Goal: Transaction & Acquisition: Purchase product/service

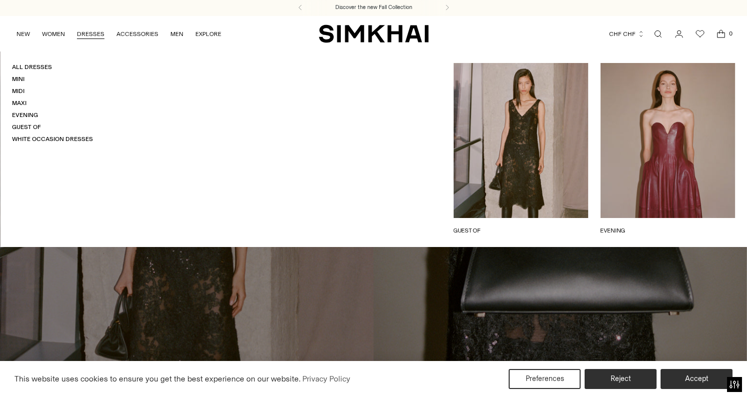
scroll to position [4, 0]
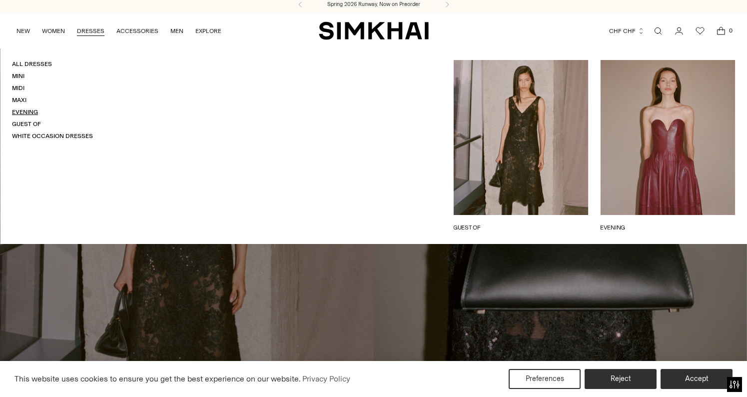
click at [31, 108] on link "Evening" at bounding box center [25, 111] width 26 height 7
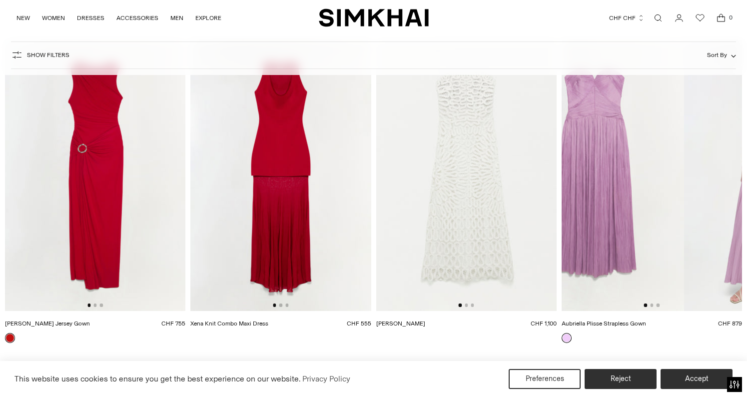
scroll to position [0, 93]
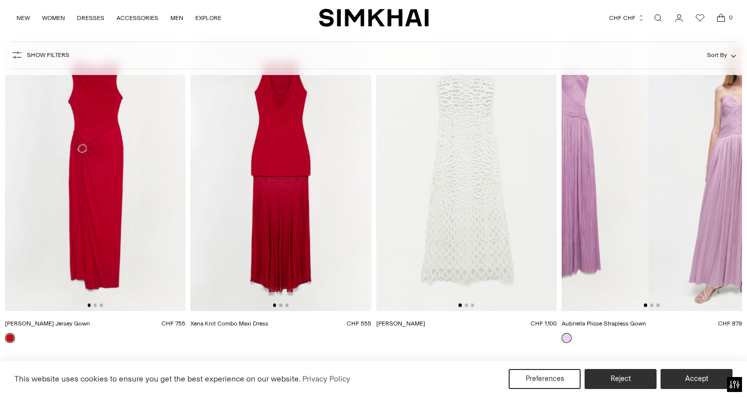
drag, startPoint x: 663, startPoint y: 283, endPoint x: 588, endPoint y: 296, distance: 76.6
click at [588, 296] on img at bounding box center [558, 175] width 180 height 271
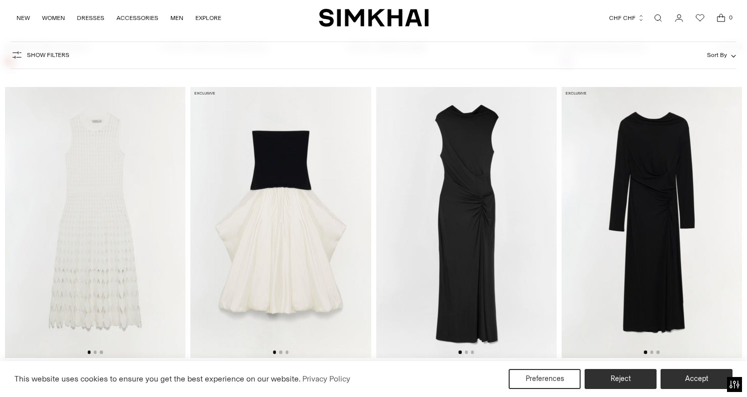
scroll to position [2627, 0]
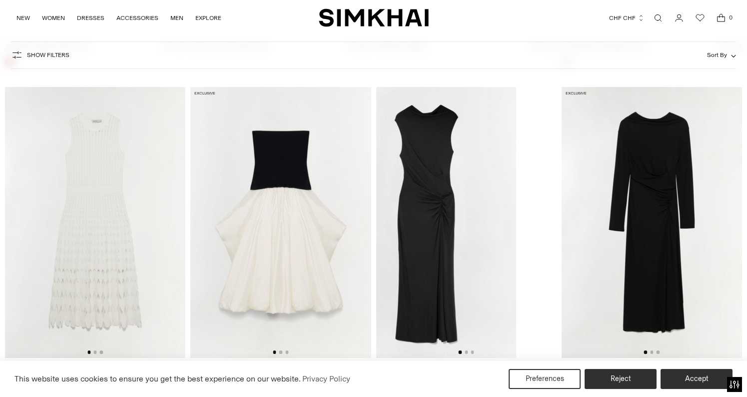
drag, startPoint x: 496, startPoint y: 288, endPoint x: 452, endPoint y: 291, distance: 44.1
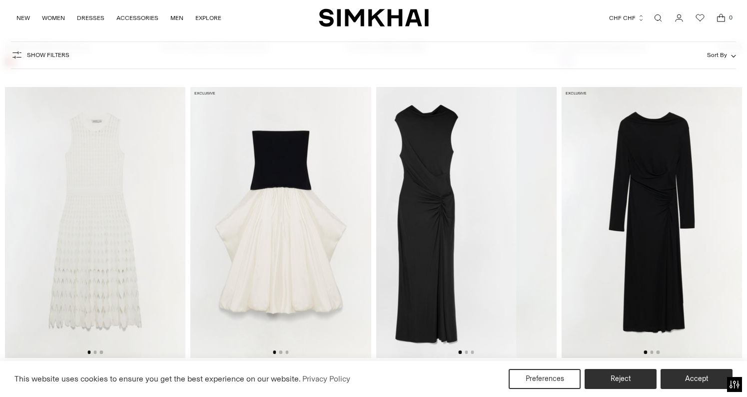
click at [452, 291] on img at bounding box center [426, 222] width 180 height 271
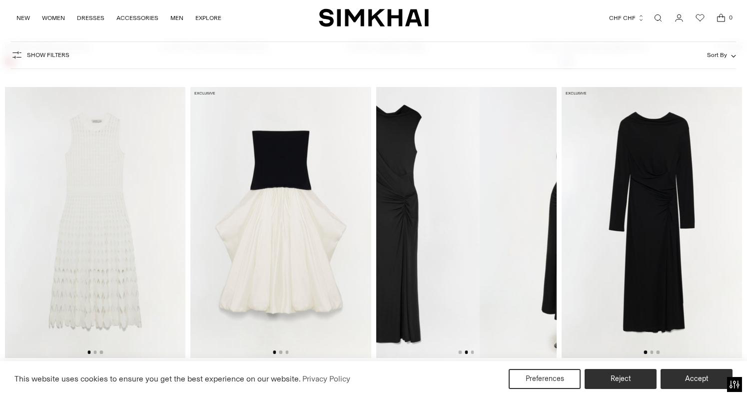
scroll to position [0, 180]
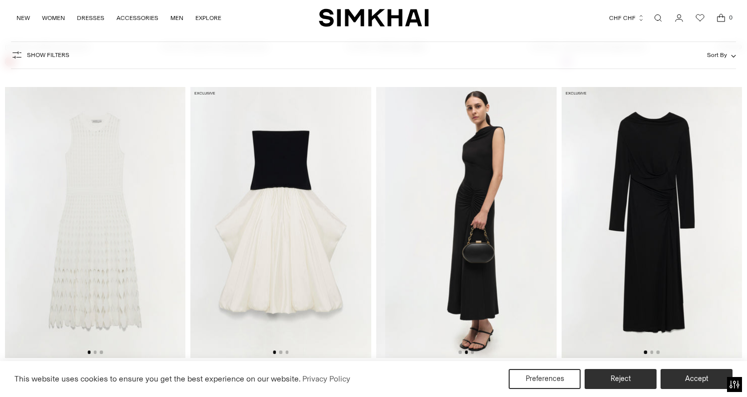
drag, startPoint x: 504, startPoint y: 293, endPoint x: 338, endPoint y: 292, distance: 165.3
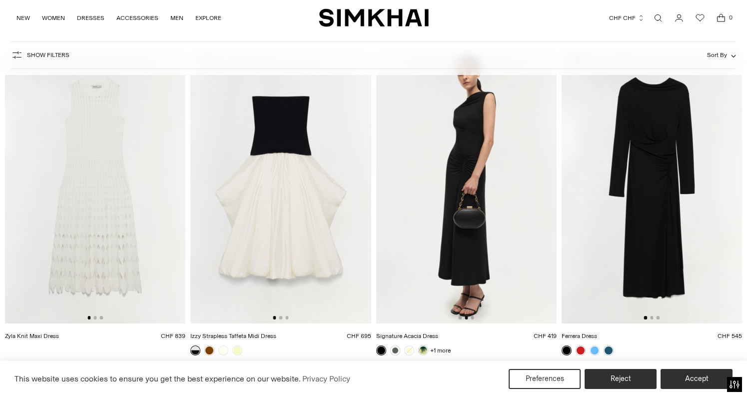
scroll to position [0, 0]
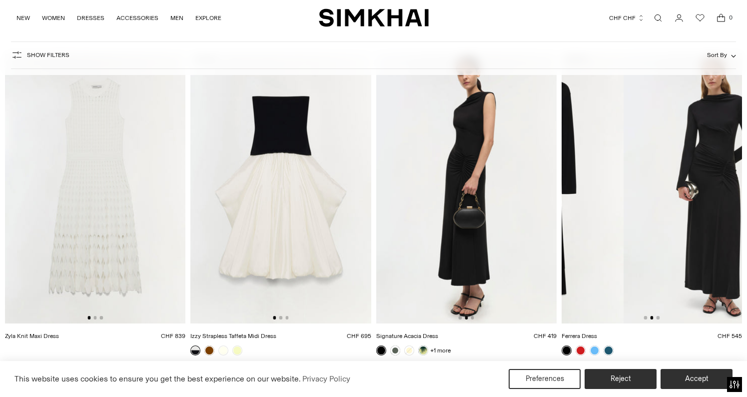
drag, startPoint x: 674, startPoint y: 216, endPoint x: 553, endPoint y: 217, distance: 121.4
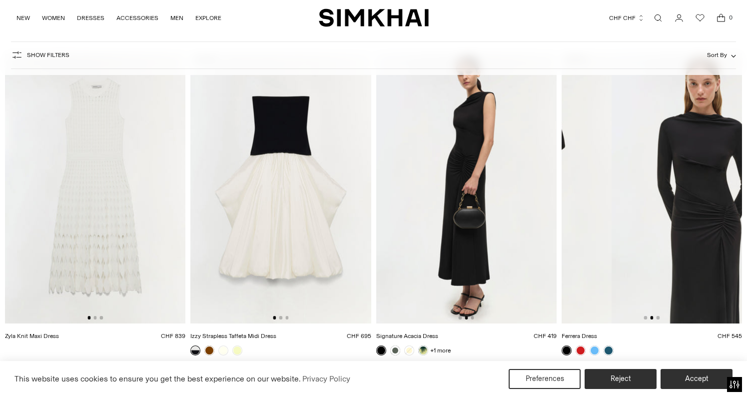
scroll to position [0, 361]
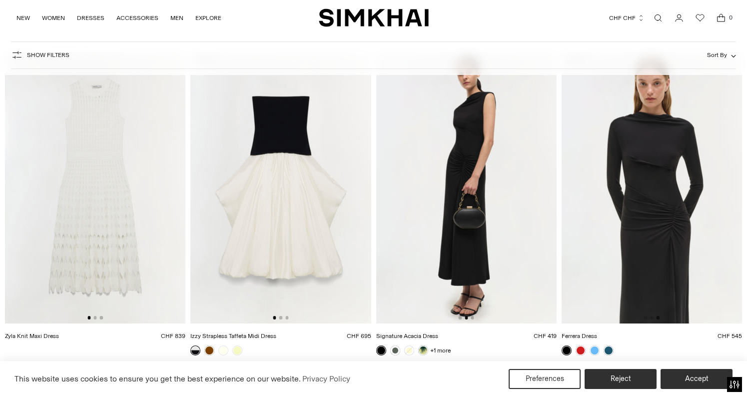
drag, startPoint x: 647, startPoint y: 231, endPoint x: 540, endPoint y: 234, distance: 107.0
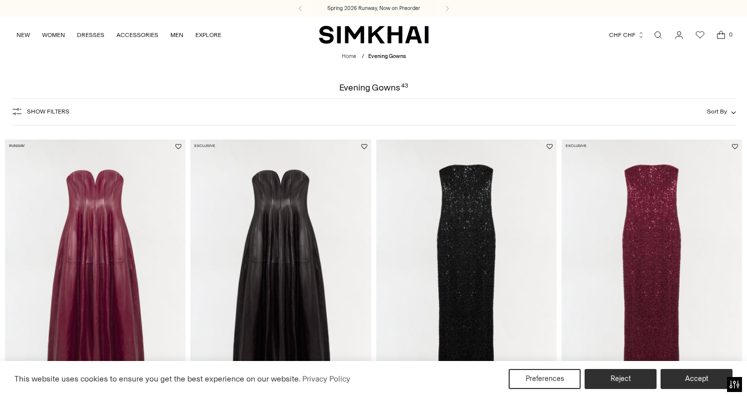
scroll to position [0, 0]
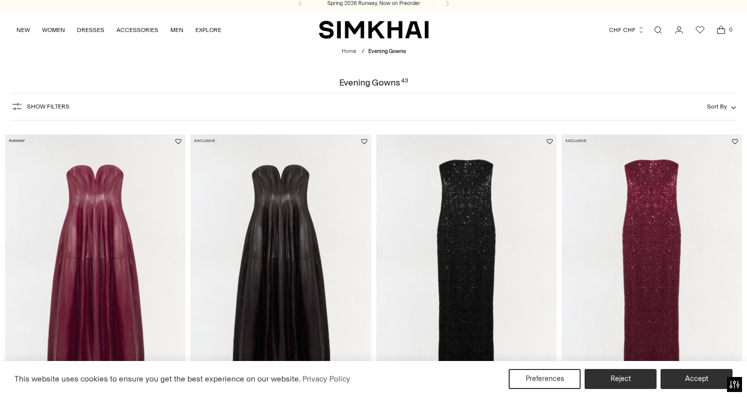
click at [659, 268] on img at bounding box center [651, 269] width 180 height 271
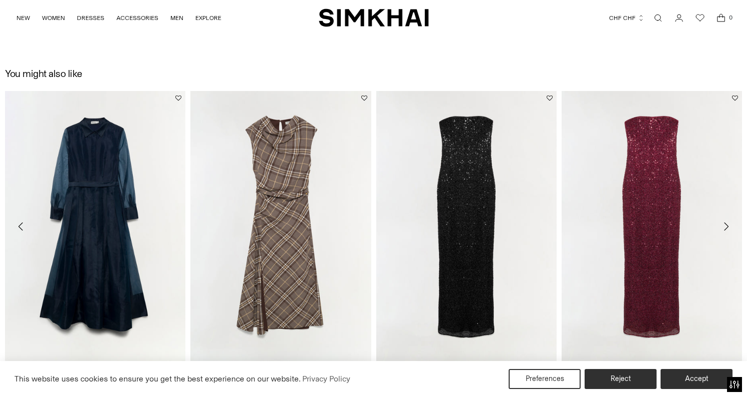
scroll to position [1133, 0]
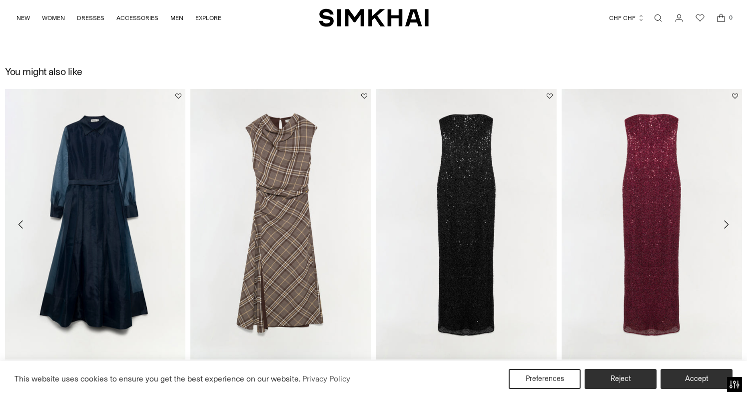
click at [425, 368] on link "Xyla Sequin Gown" at bounding box center [400, 371] width 48 height 7
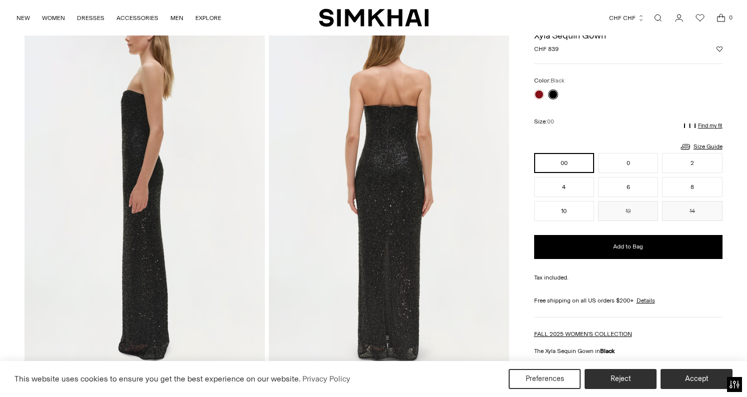
scroll to position [428, 0]
